Goal: Task Accomplishment & Management: Use online tool/utility

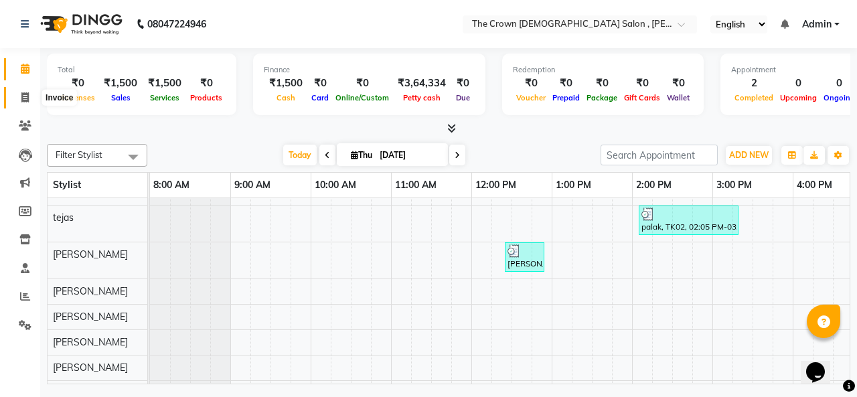
click at [25, 96] on icon at bounding box center [24, 97] width 7 height 10
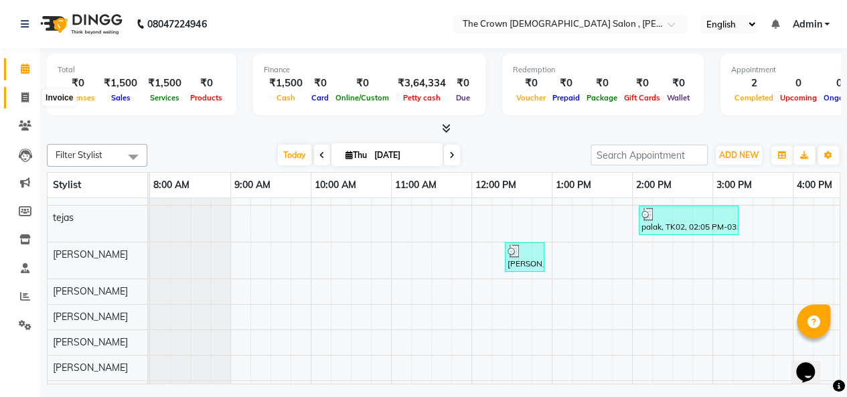
select select "7627"
select select "service"
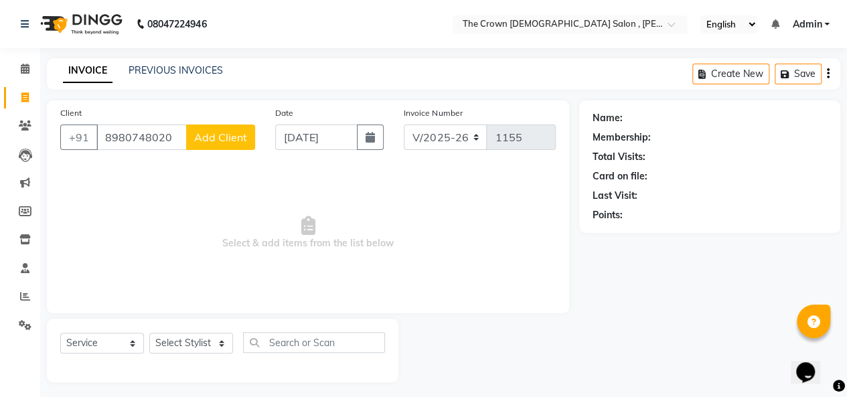
type input "8980748020"
click at [228, 135] on span "Add Client" at bounding box center [220, 137] width 53 height 13
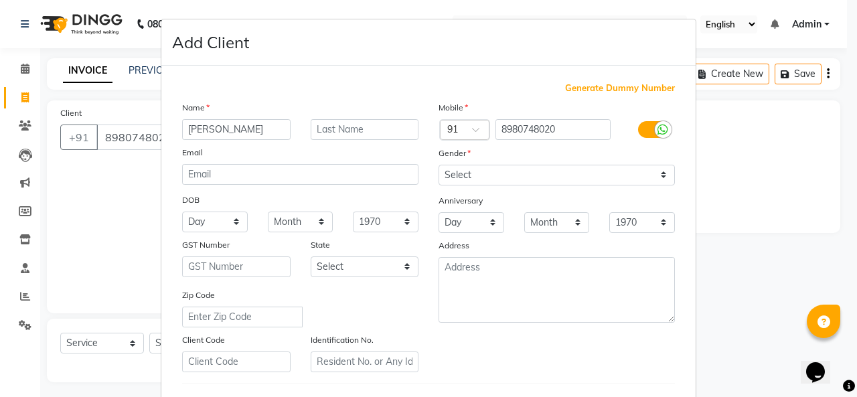
type input "[PERSON_NAME]"
click at [477, 175] on select "Select [DEMOGRAPHIC_DATA] [DEMOGRAPHIC_DATA] Other Prefer Not To Say" at bounding box center [556, 175] width 236 height 21
select select "[DEMOGRAPHIC_DATA]"
click at [438, 165] on select "Select [DEMOGRAPHIC_DATA] [DEMOGRAPHIC_DATA] Other Prefer Not To Say" at bounding box center [556, 175] width 236 height 21
click at [720, 257] on ngb-modal-window "Add Client Generate Dummy Number Name [PERSON_NAME] Email DOB Day 01 02 03 04 0…" at bounding box center [428, 198] width 857 height 397
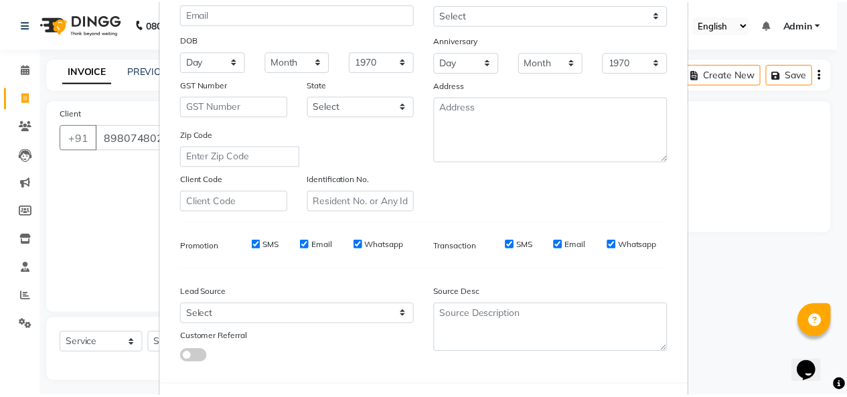
scroll to position [218, 0]
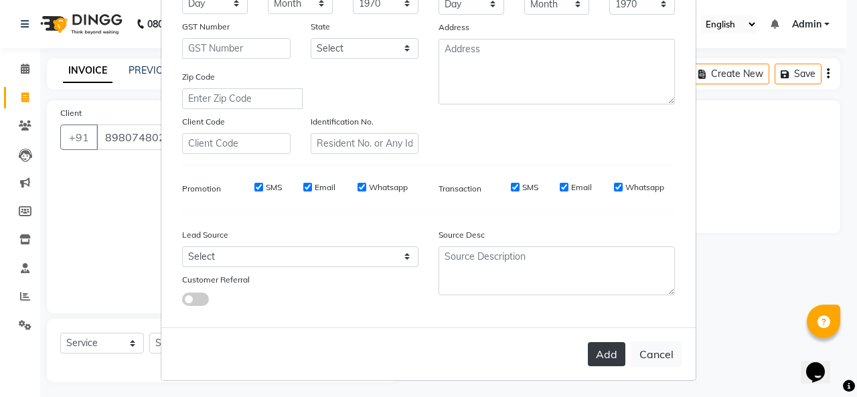
click at [602, 347] on button "Add" at bounding box center [606, 354] width 37 height 24
select select
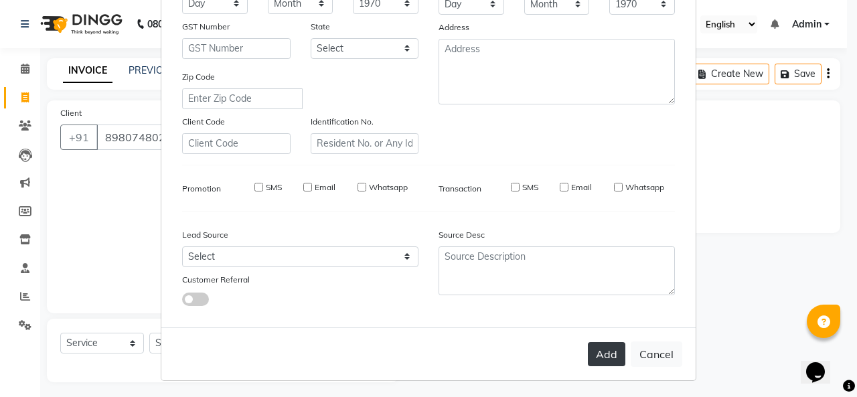
select select
checkbox input "false"
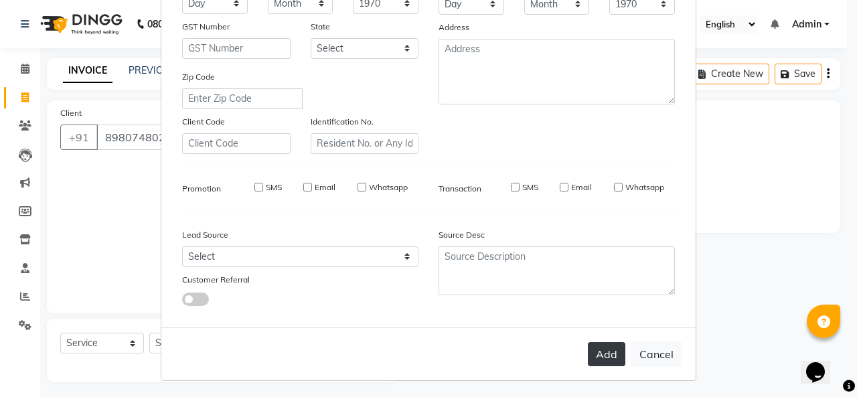
checkbox input "false"
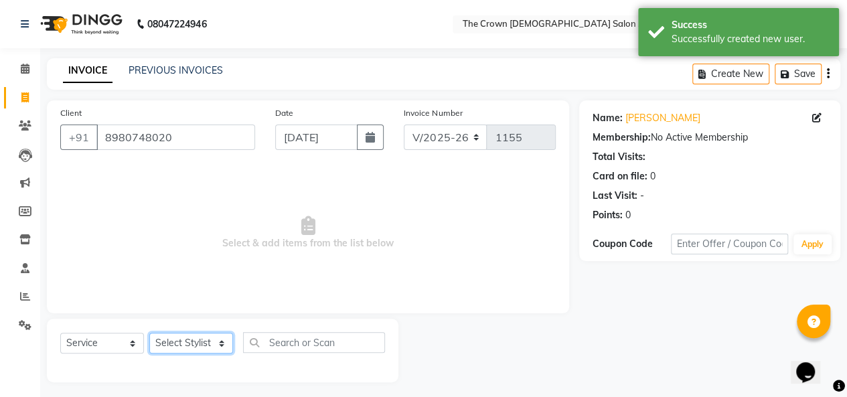
click at [165, 342] on select "Select Stylist [PERSON_NAME] [PERSON_NAME] [PERSON_NAME] [PERSON_NAME] [PERSON_…" at bounding box center [191, 343] width 84 height 21
select select "67502"
click at [149, 333] on select "Select Stylist [PERSON_NAME] [PERSON_NAME] [PERSON_NAME] [PERSON_NAME] [PERSON_…" at bounding box center [191, 343] width 84 height 21
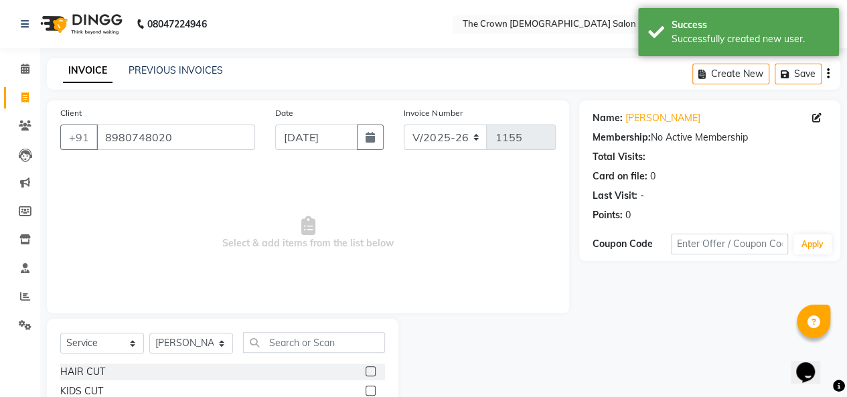
click at [365, 371] on label at bounding box center [370, 371] width 10 height 10
click at [365, 371] on input "checkbox" at bounding box center [369, 371] width 9 height 9
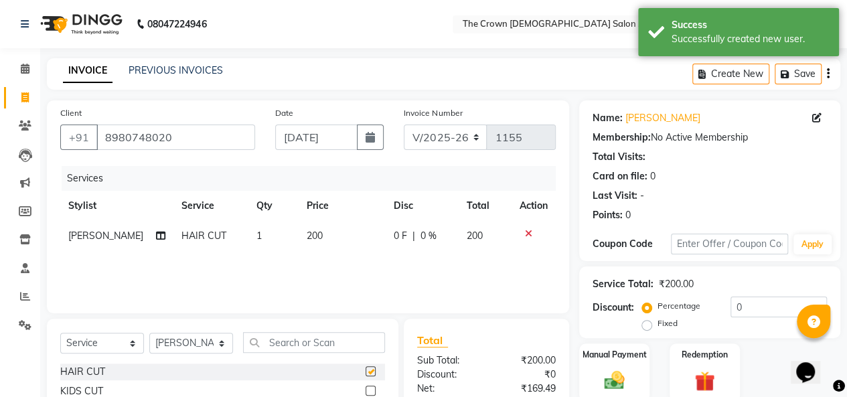
checkbox input "false"
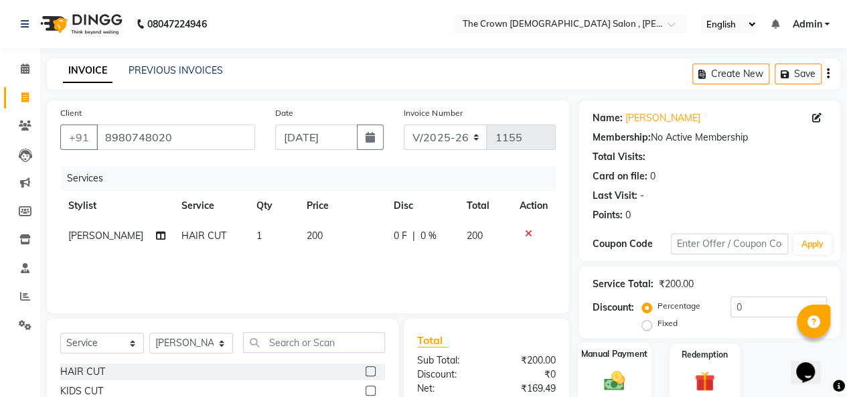
click at [593, 368] on div "Manual Payment" at bounding box center [614, 372] width 73 height 61
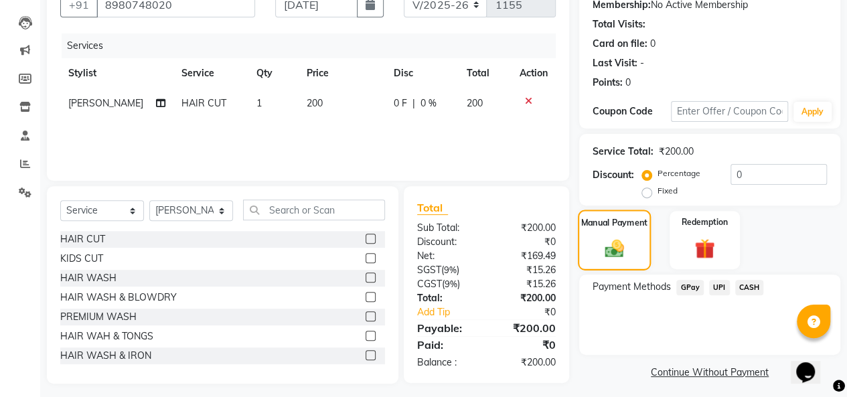
scroll to position [139, 0]
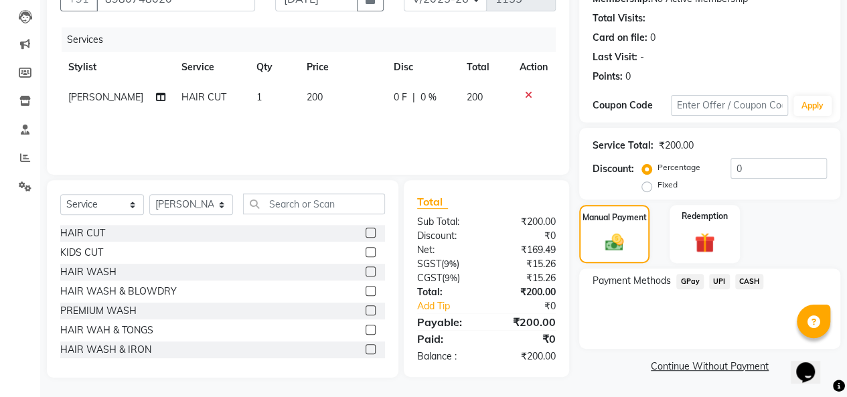
click at [752, 279] on span "CASH" at bounding box center [749, 281] width 29 height 15
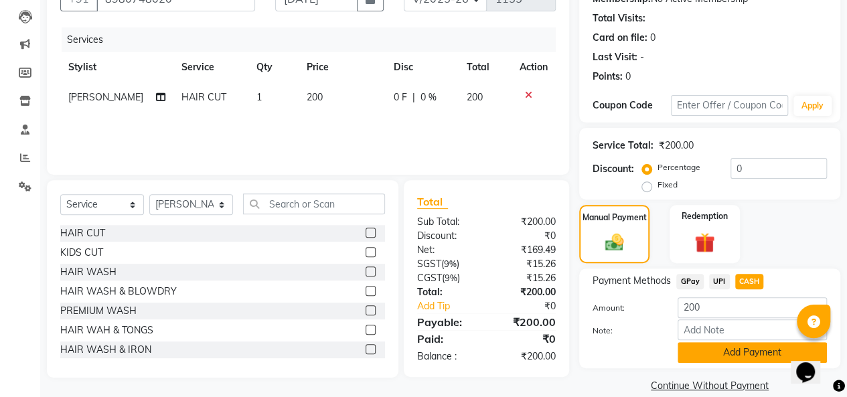
click at [723, 349] on button "Add Payment" at bounding box center [751, 352] width 149 height 21
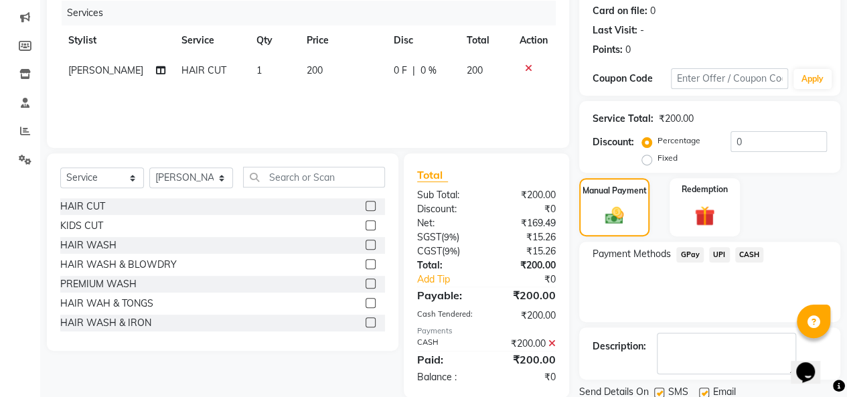
scroll to position [211, 0]
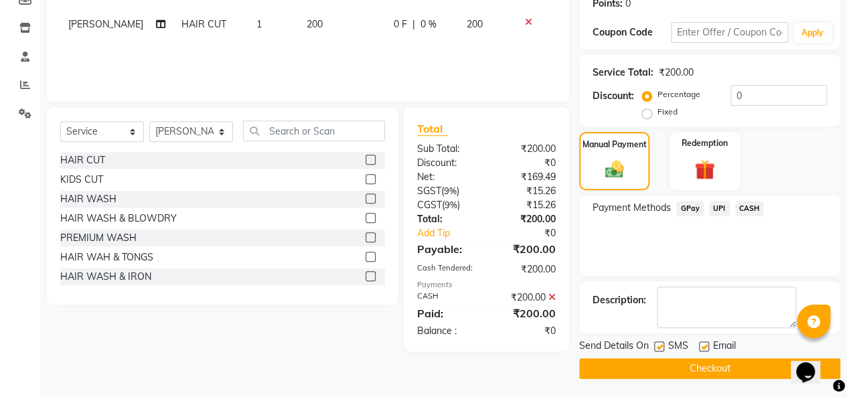
click at [701, 344] on label at bounding box center [704, 346] width 10 height 10
click at [701, 344] on input "checkbox" at bounding box center [703, 347] width 9 height 9
checkbox input "false"
click at [691, 366] on button "Checkout" at bounding box center [709, 368] width 261 height 21
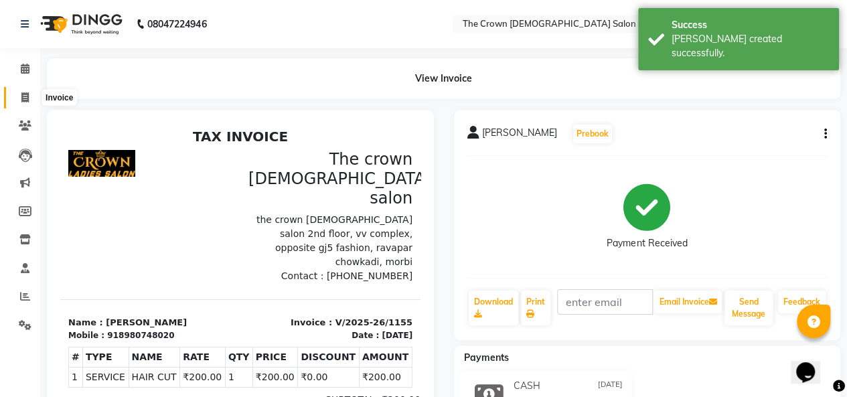
click at [27, 98] on icon at bounding box center [24, 97] width 7 height 10
select select "service"
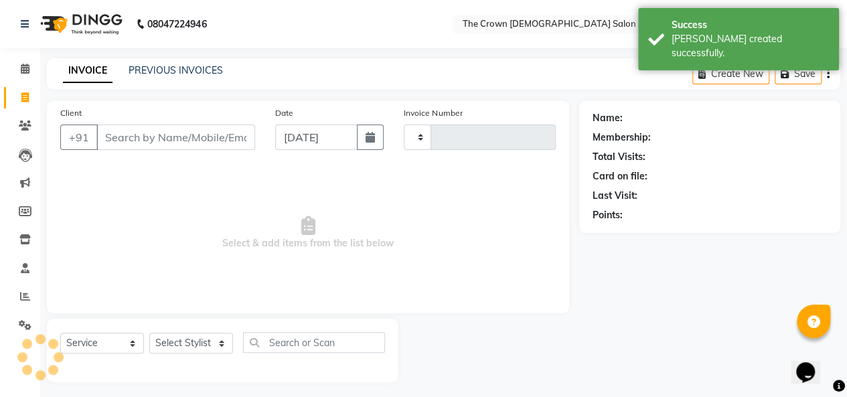
type input "1156"
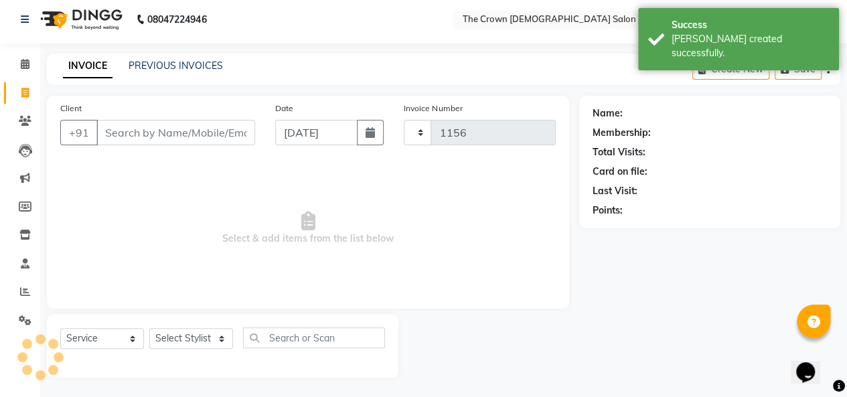
select select "7627"
